Goal: Information Seeking & Learning: Learn about a topic

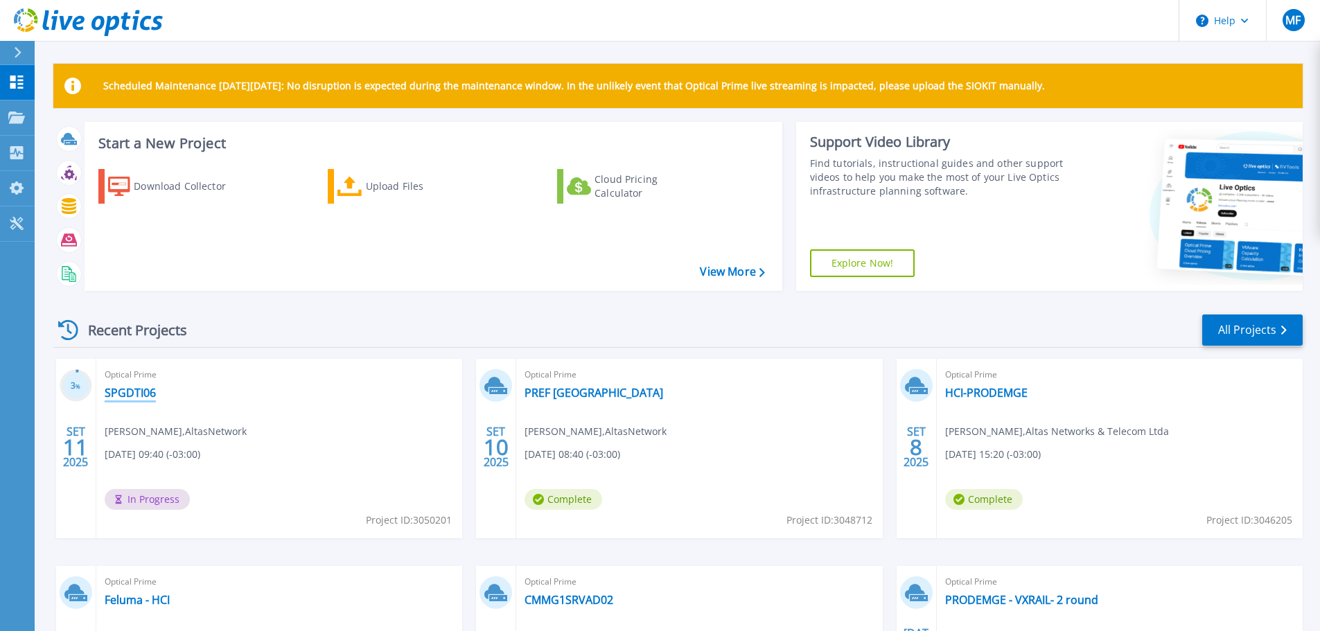
click at [150, 389] on link "SPGDTI06" at bounding box center [130, 393] width 51 height 14
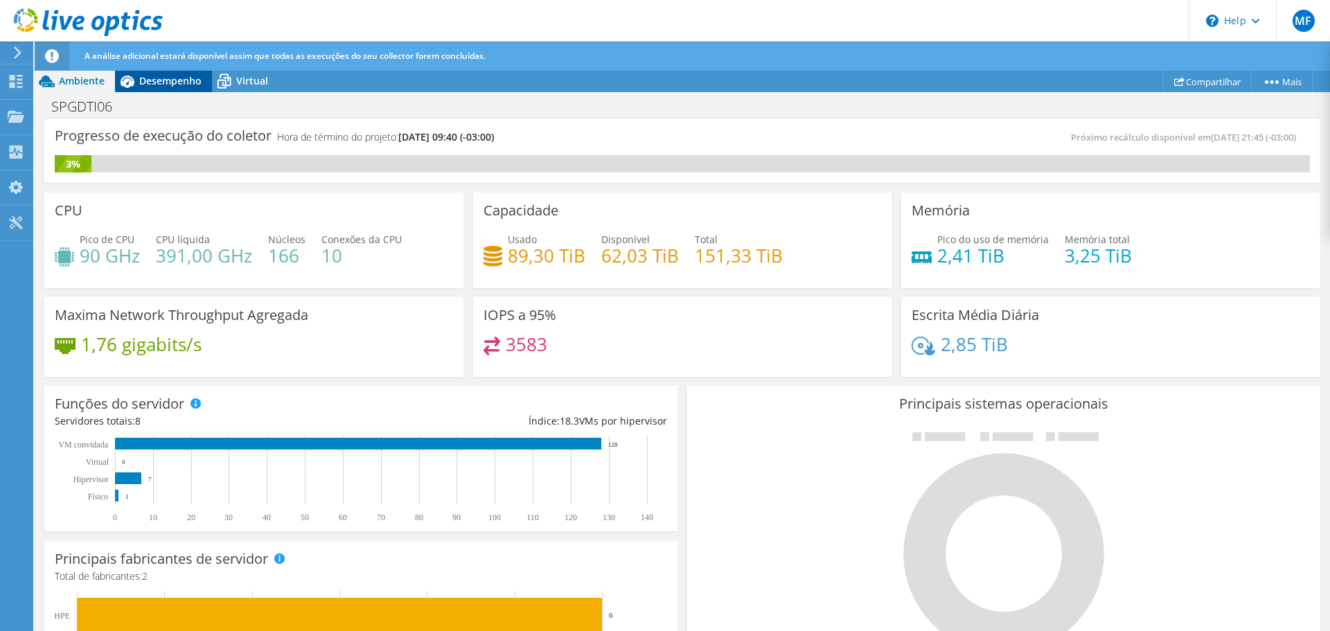
click at [170, 82] on span "Desempenho" at bounding box center [170, 80] width 62 height 13
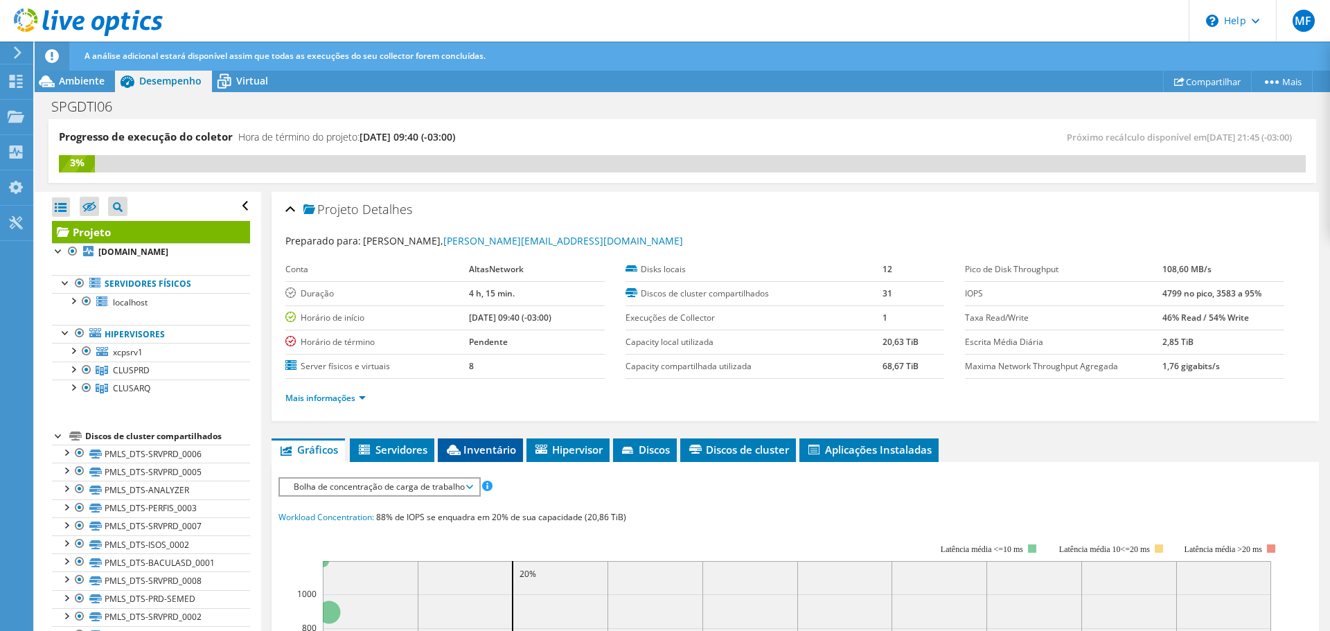
click at [467, 448] on span "Inventário" at bounding box center [480, 450] width 71 height 14
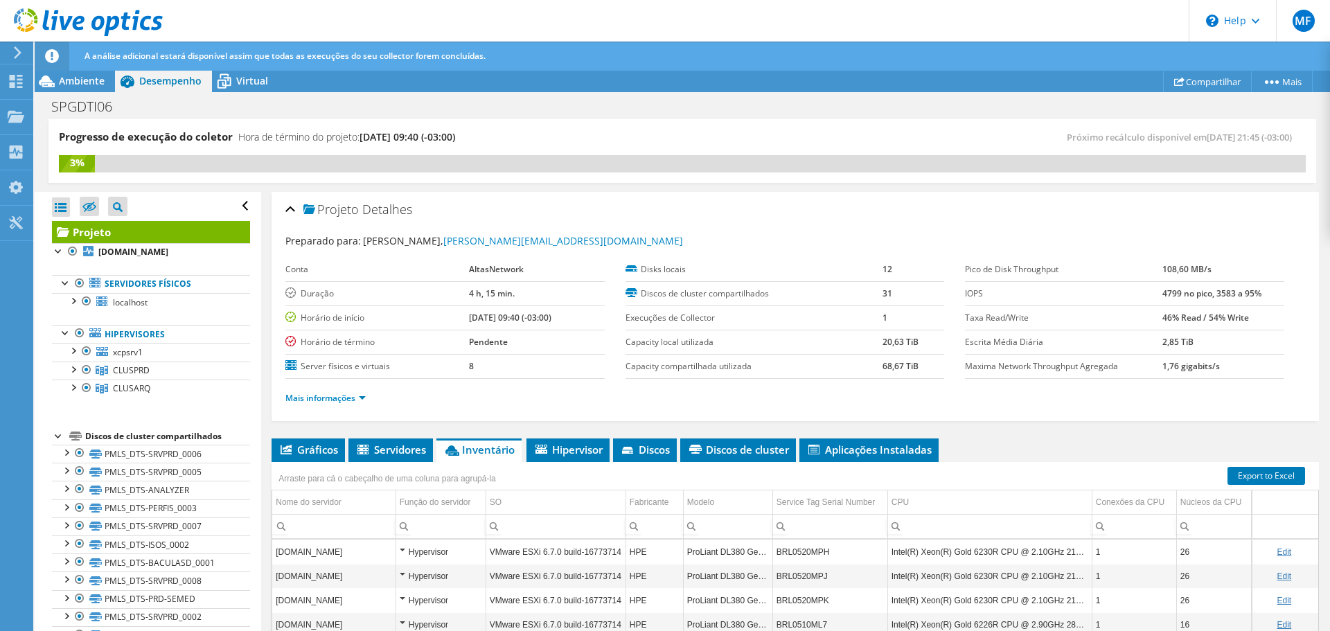
scroll to position [177, 0]
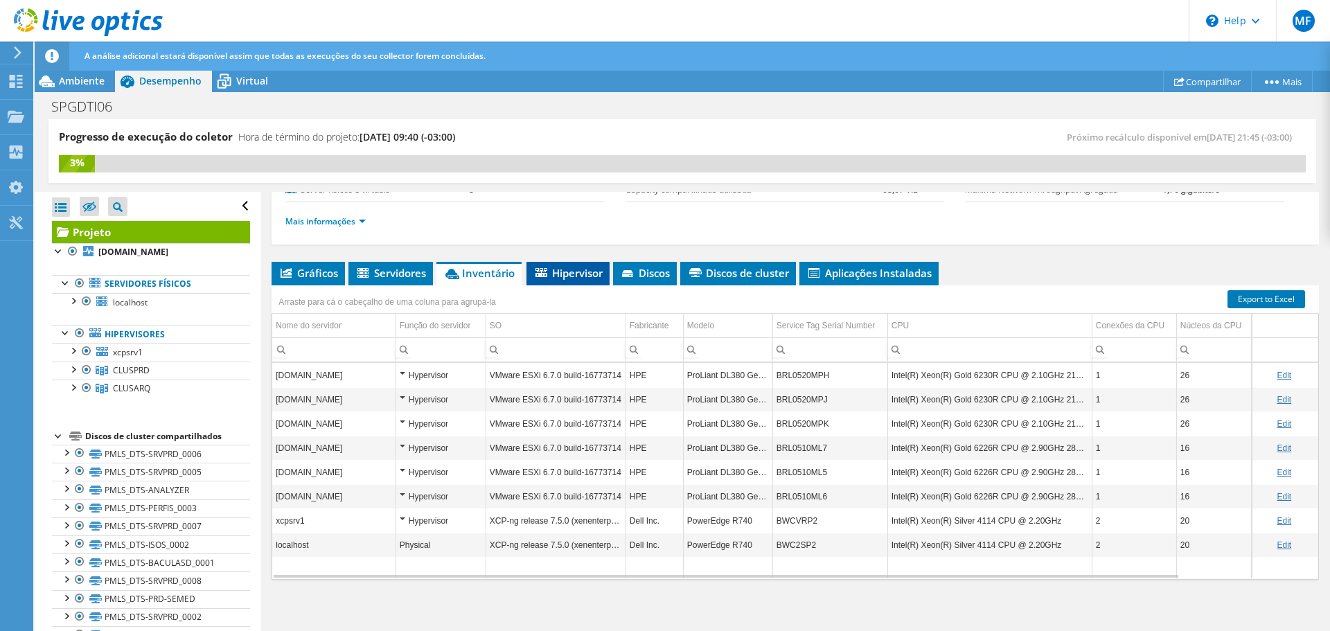
click at [569, 268] on span "Hipervisor" at bounding box center [567, 273] width 69 height 14
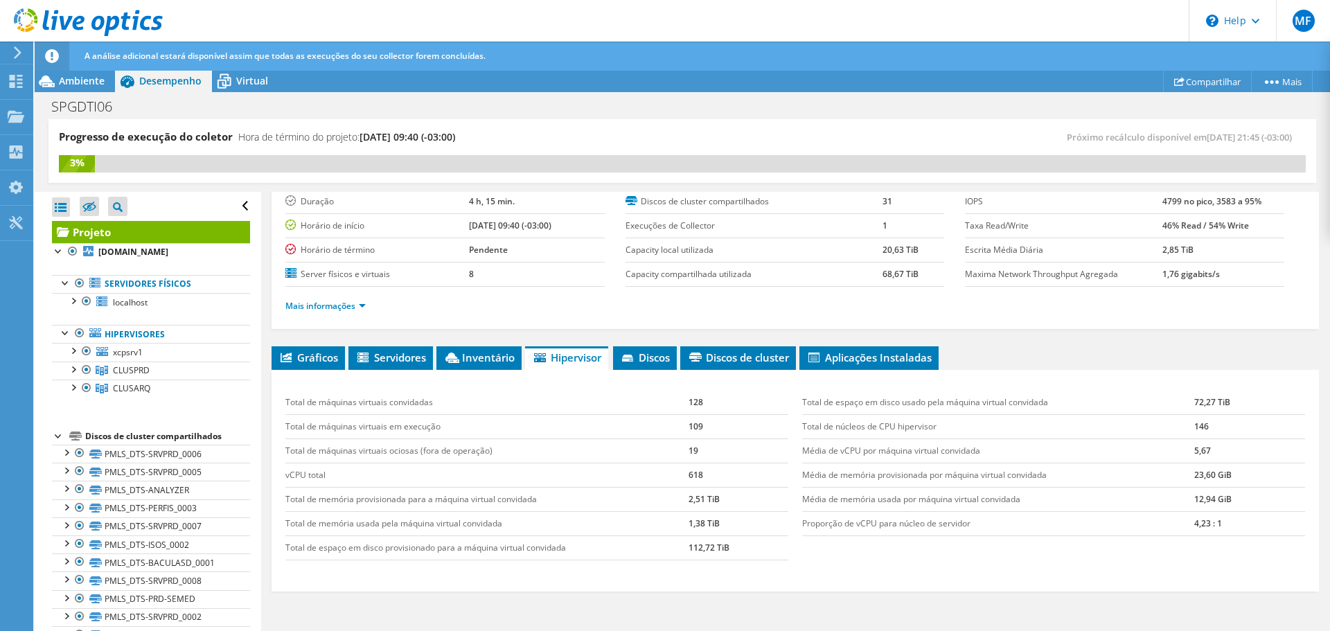
scroll to position [0, 0]
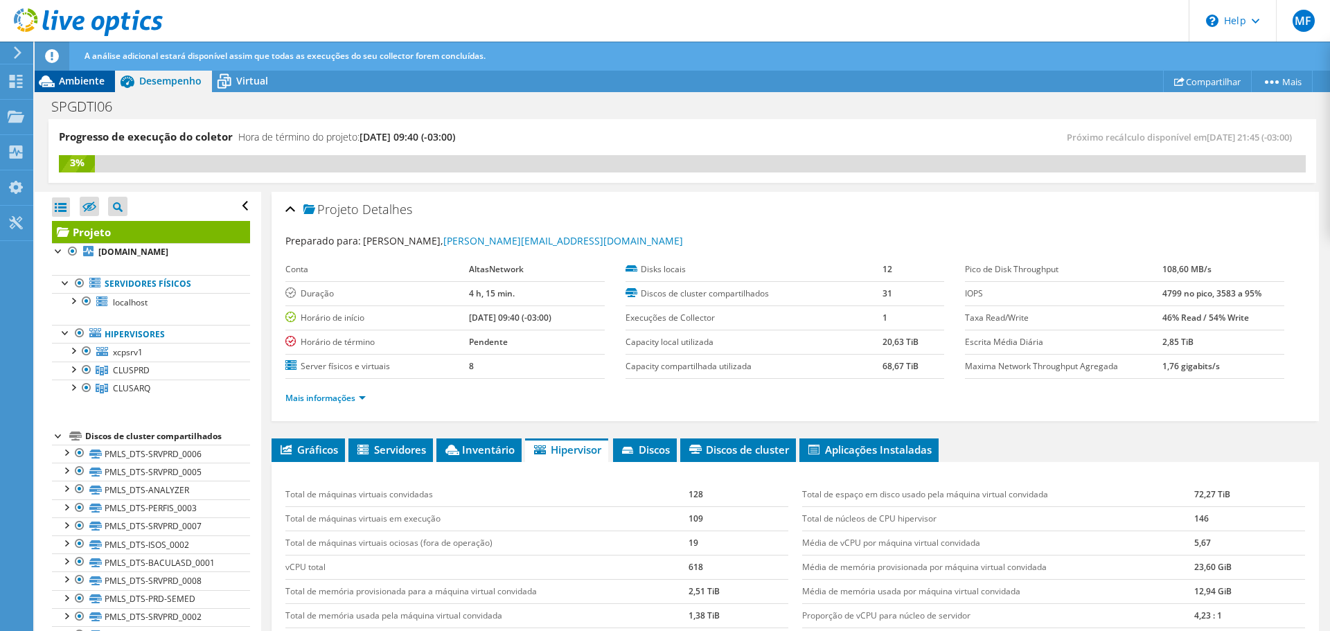
click at [85, 89] on div "Ambiente" at bounding box center [75, 81] width 80 height 22
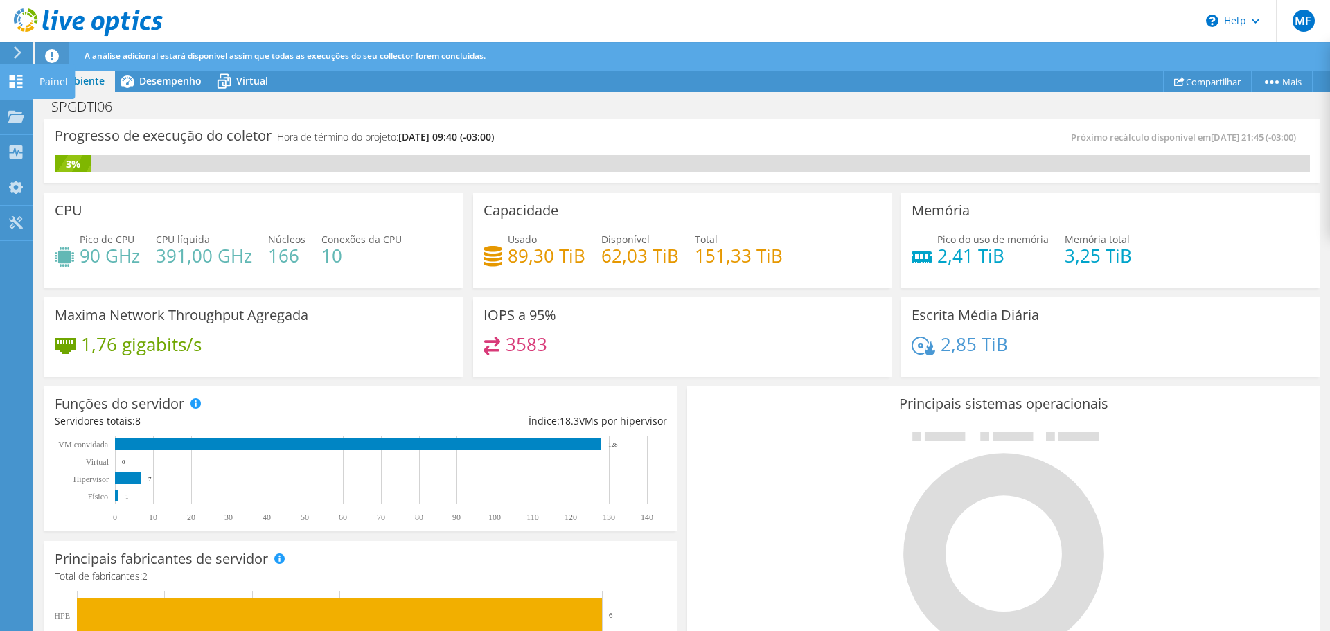
click at [24, 76] on icon at bounding box center [16, 81] width 17 height 13
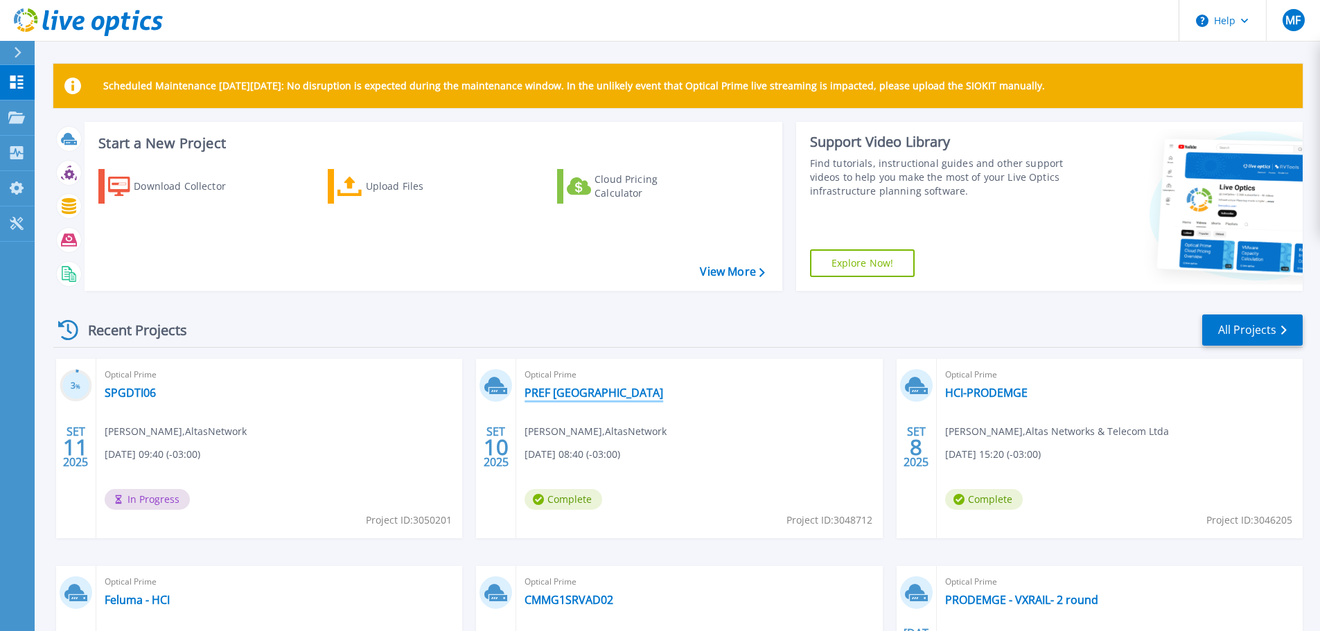
click at [565, 395] on link "PREF LAGOA SANTA" at bounding box center [593, 393] width 139 height 14
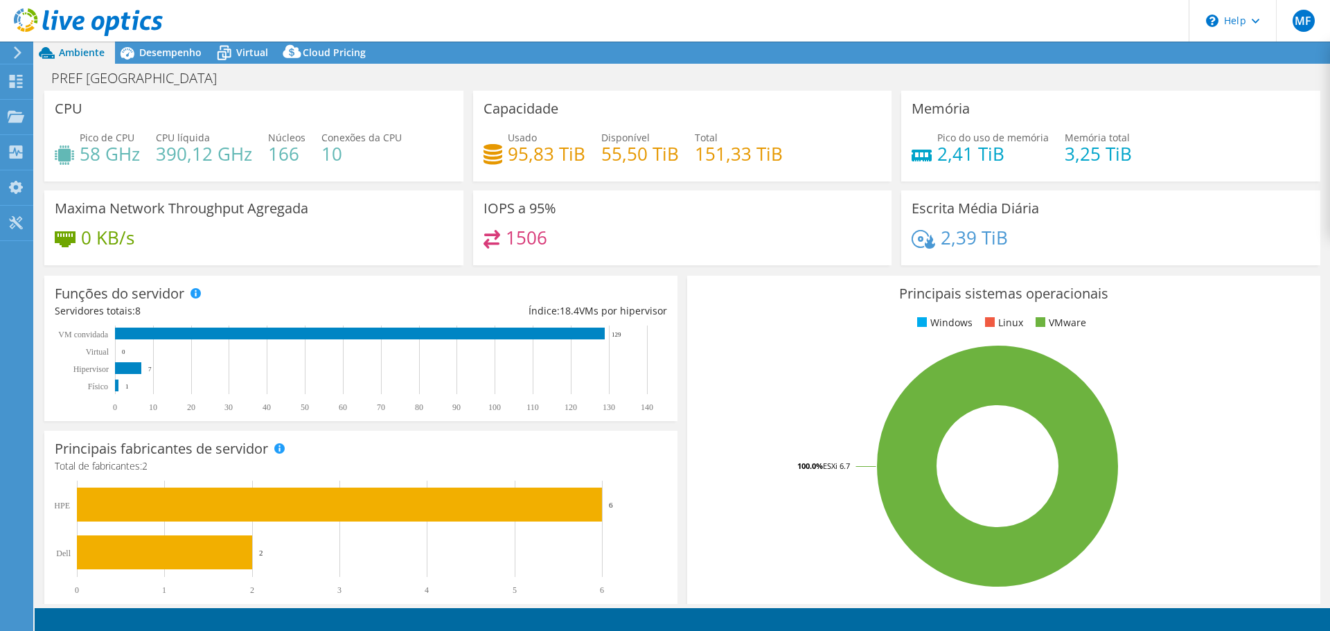
select select "USD"
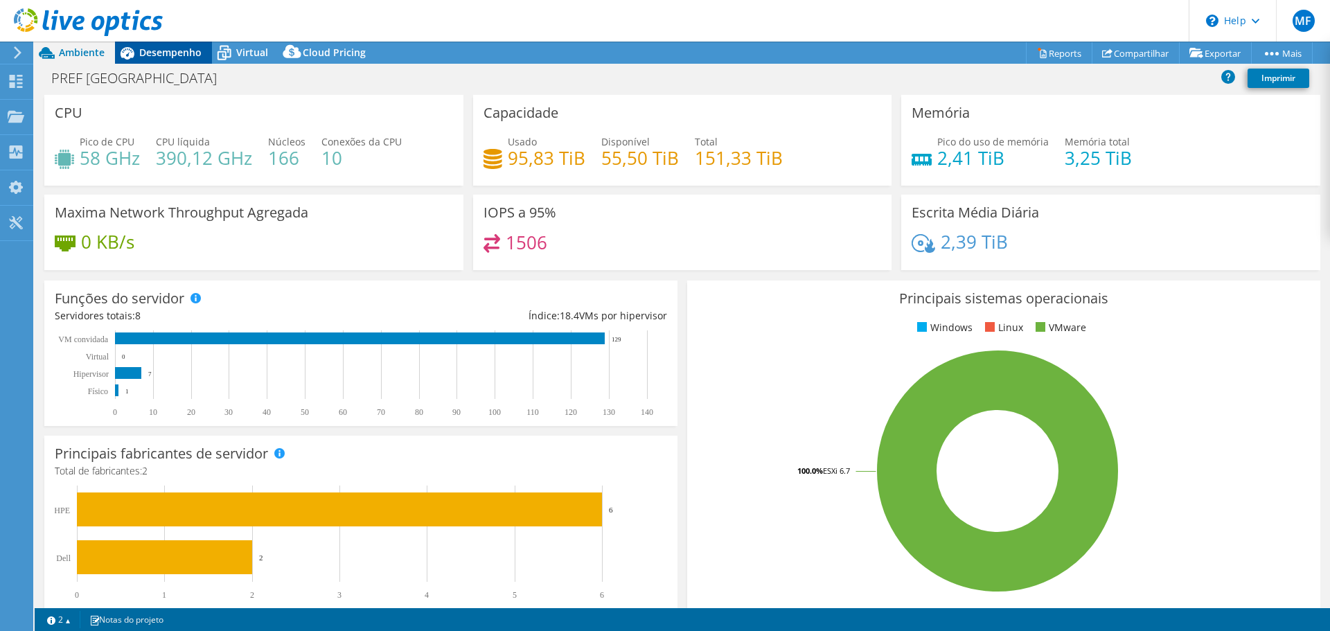
click at [143, 58] on span "Desempenho" at bounding box center [170, 52] width 62 height 13
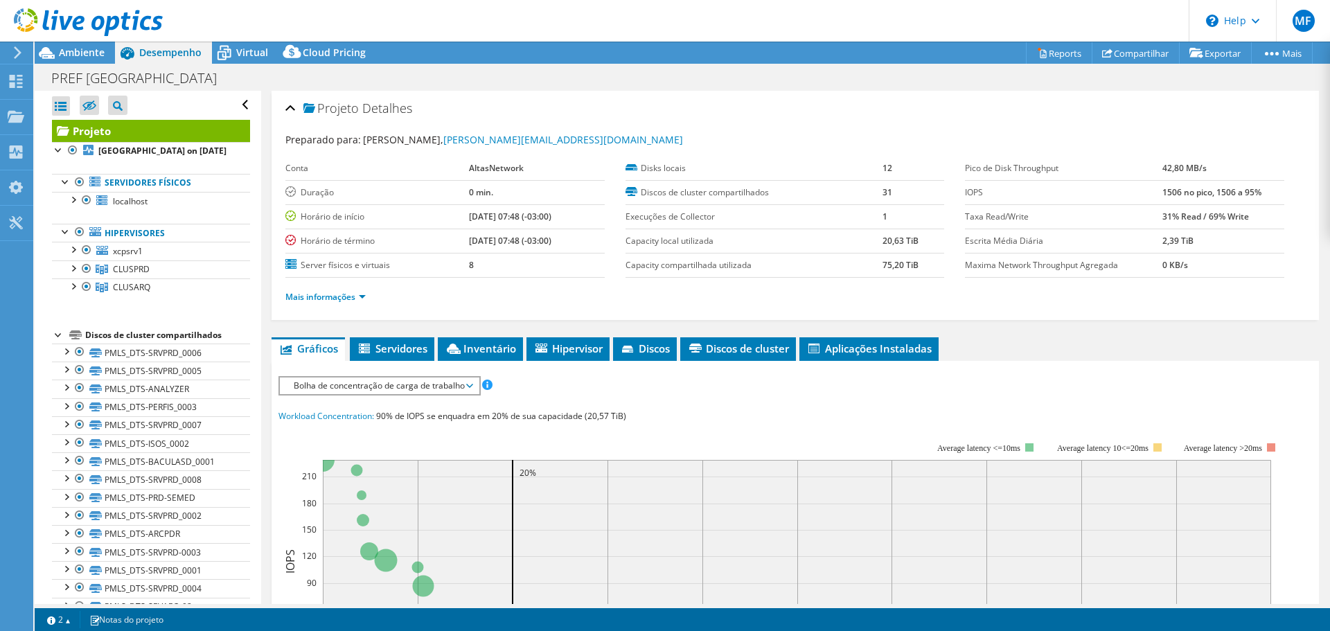
click at [71, 40] on div at bounding box center [81, 23] width 163 height 46
click at [71, 47] on span "Ambiente" at bounding box center [82, 52] width 46 height 13
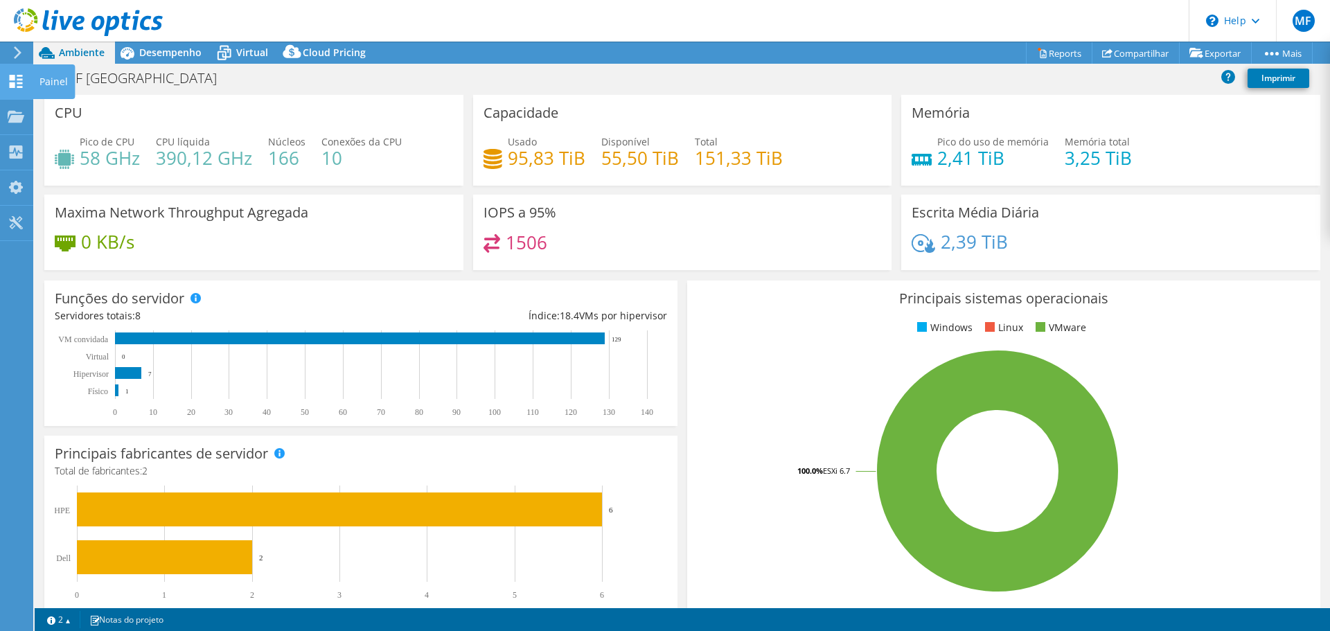
click at [20, 82] on use at bounding box center [16, 81] width 13 height 13
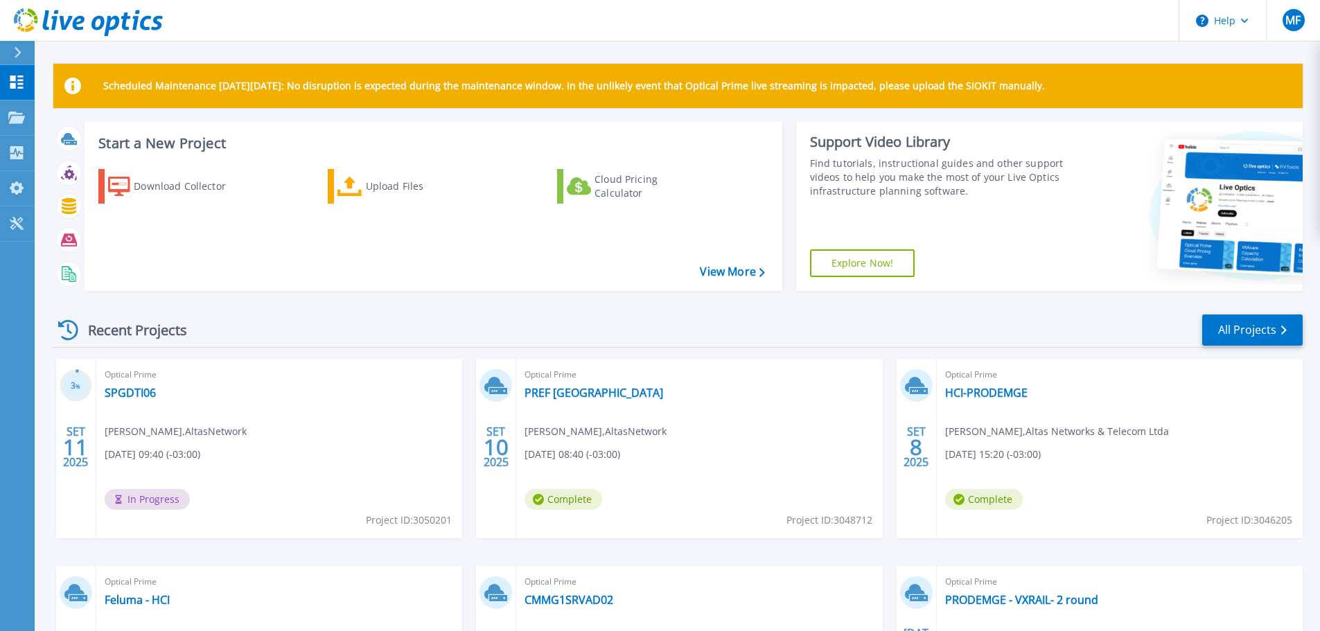
click at [116, 401] on div "Optical Prime SPGDTI06 [PERSON_NAME] , AltasNetwork [DATE] 09:40 (-03:00) In Pr…" at bounding box center [279, 448] width 366 height 179
click at [119, 393] on link "SPGDTI06" at bounding box center [130, 393] width 51 height 14
